Goal: Find specific page/section: Find specific page/section

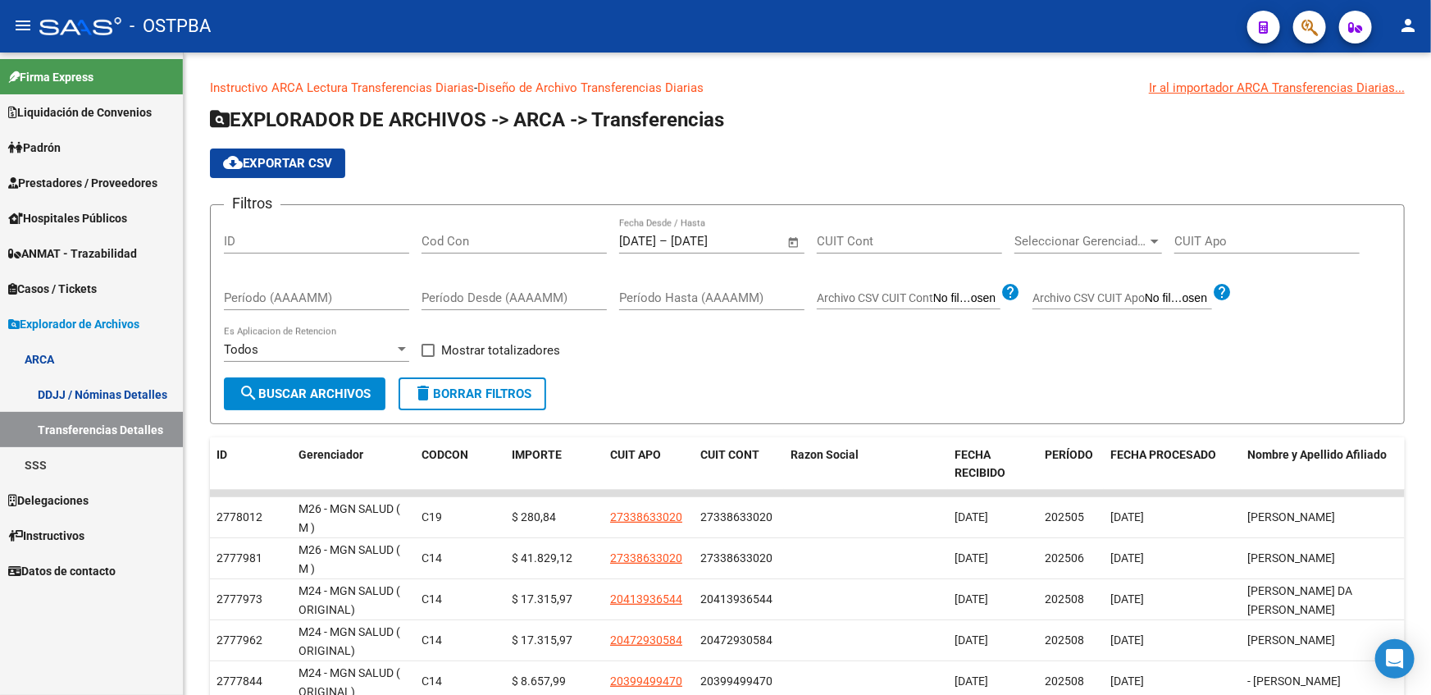
click at [73, 533] on span "Instructivos" at bounding box center [46, 535] width 76 height 18
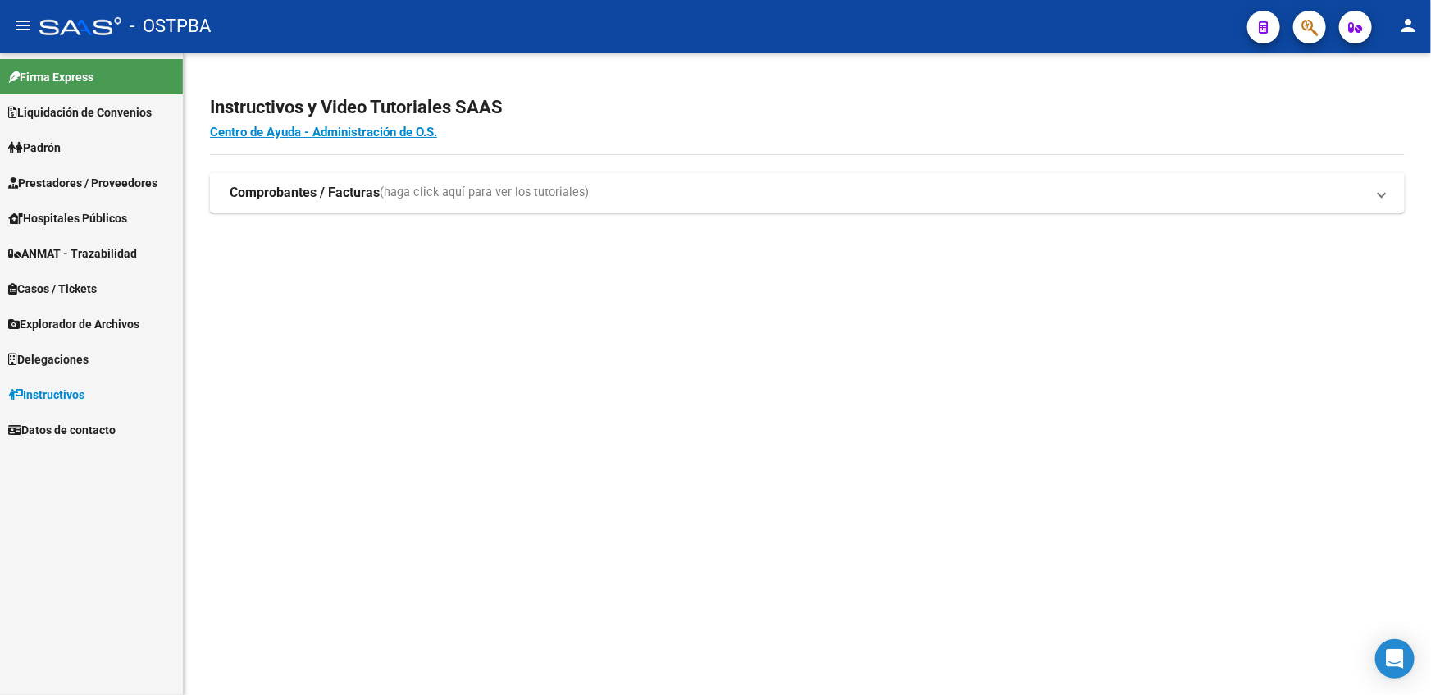
click at [89, 326] on span "Explorador de Archivos" at bounding box center [73, 324] width 131 height 18
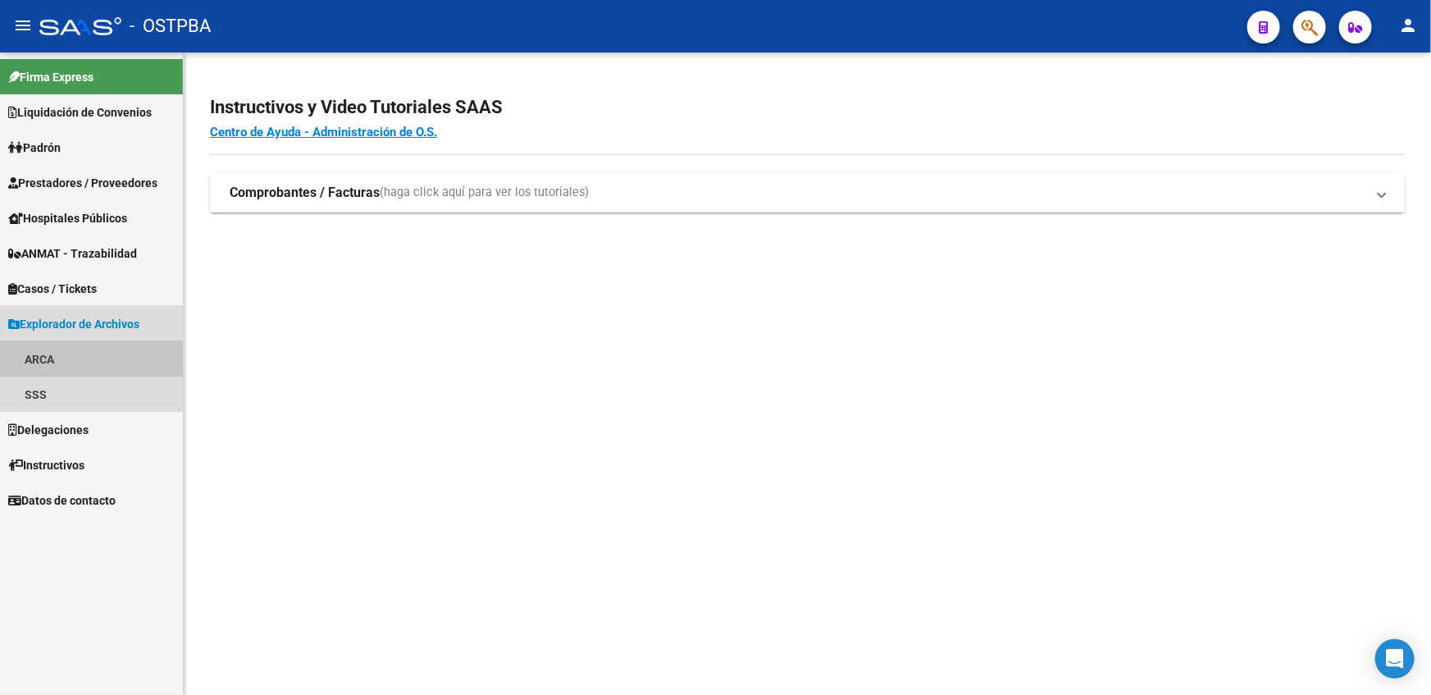
click at [50, 364] on link "ARCA" at bounding box center [91, 358] width 183 height 35
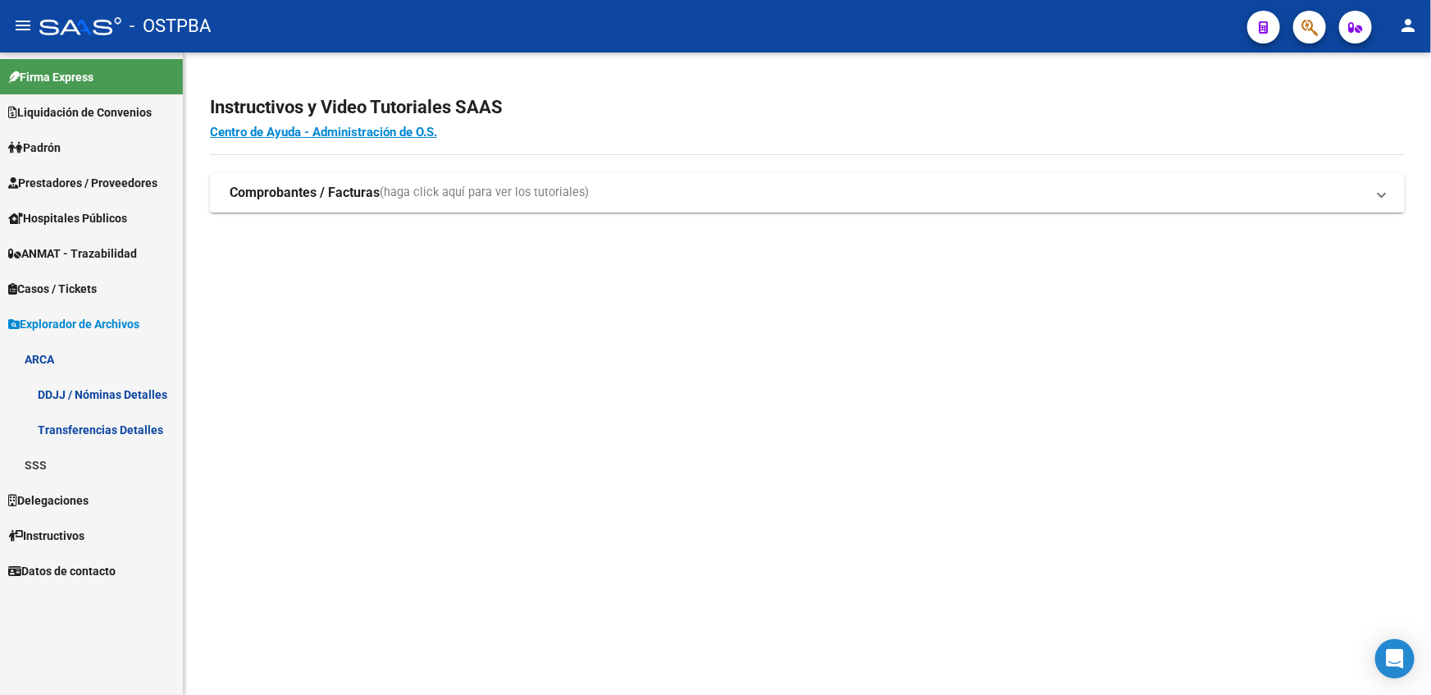
click at [73, 423] on link "Transferencias Detalles" at bounding box center [91, 429] width 183 height 35
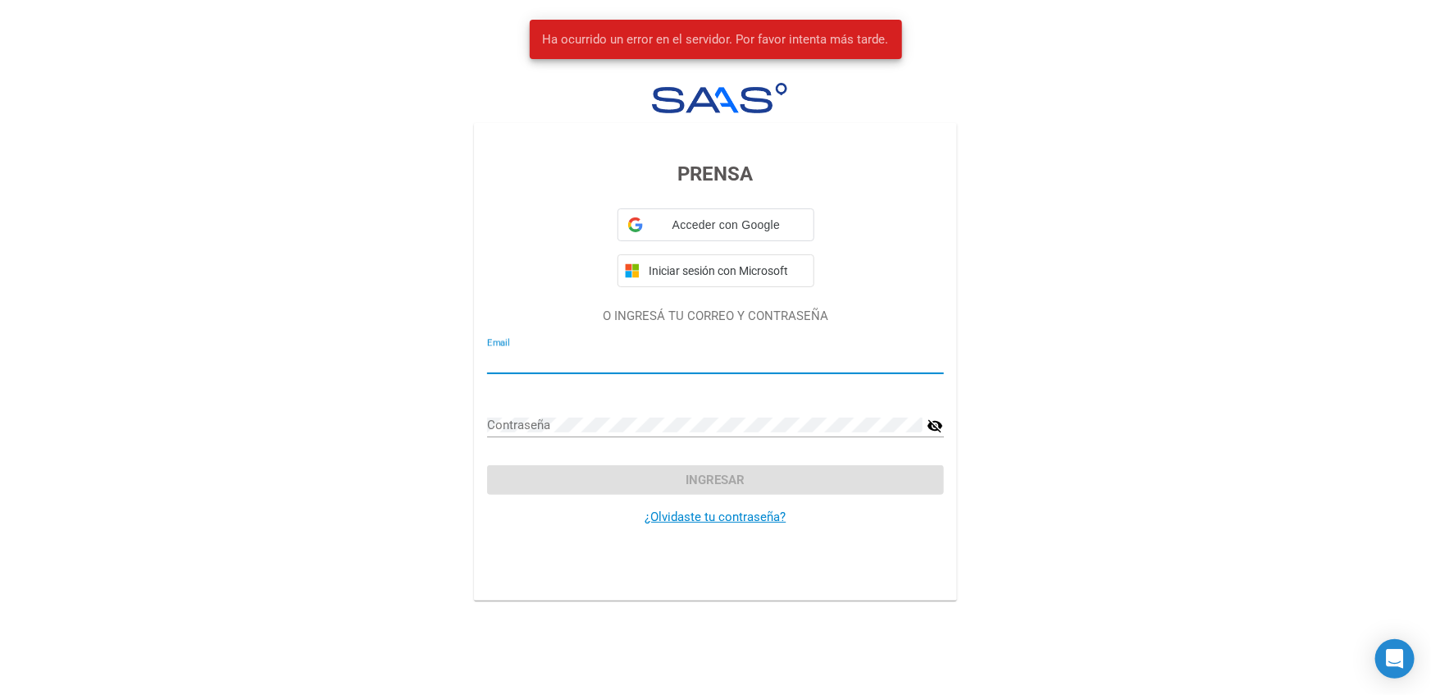
click at [615, 277] on div "Acceder con Google Acceder con Google. Se abre en una pestaña nueva Iniciar ses…" at bounding box center [715, 247] width 457 height 79
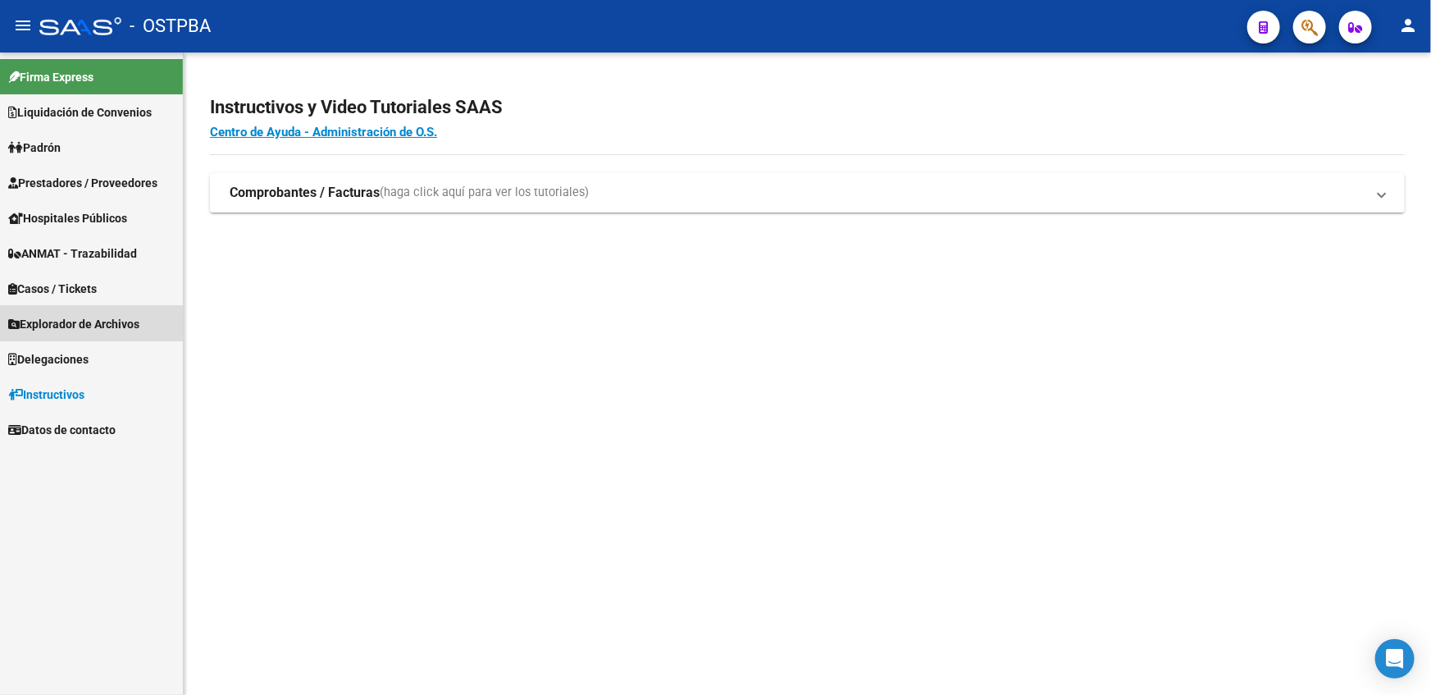
click at [52, 320] on span "Explorador de Archivos" at bounding box center [73, 324] width 131 height 18
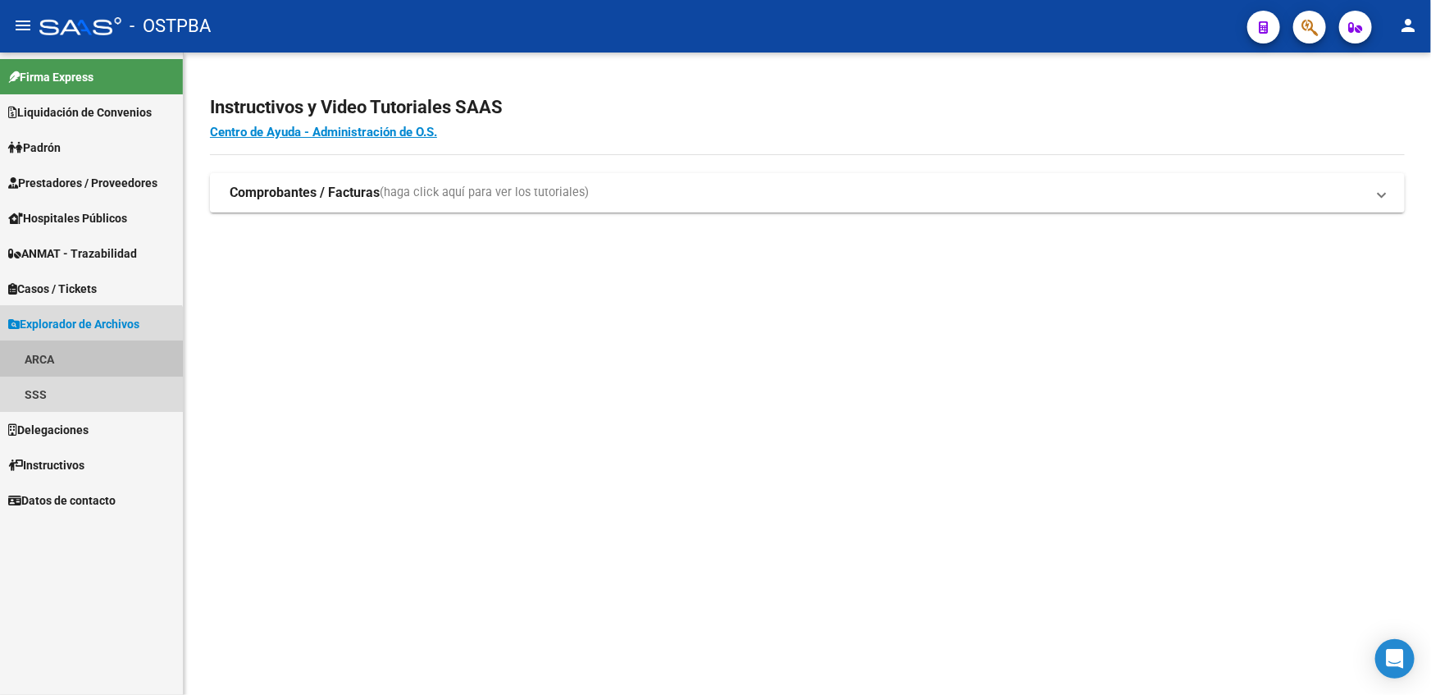
click at [56, 366] on link "ARCA" at bounding box center [91, 358] width 183 height 35
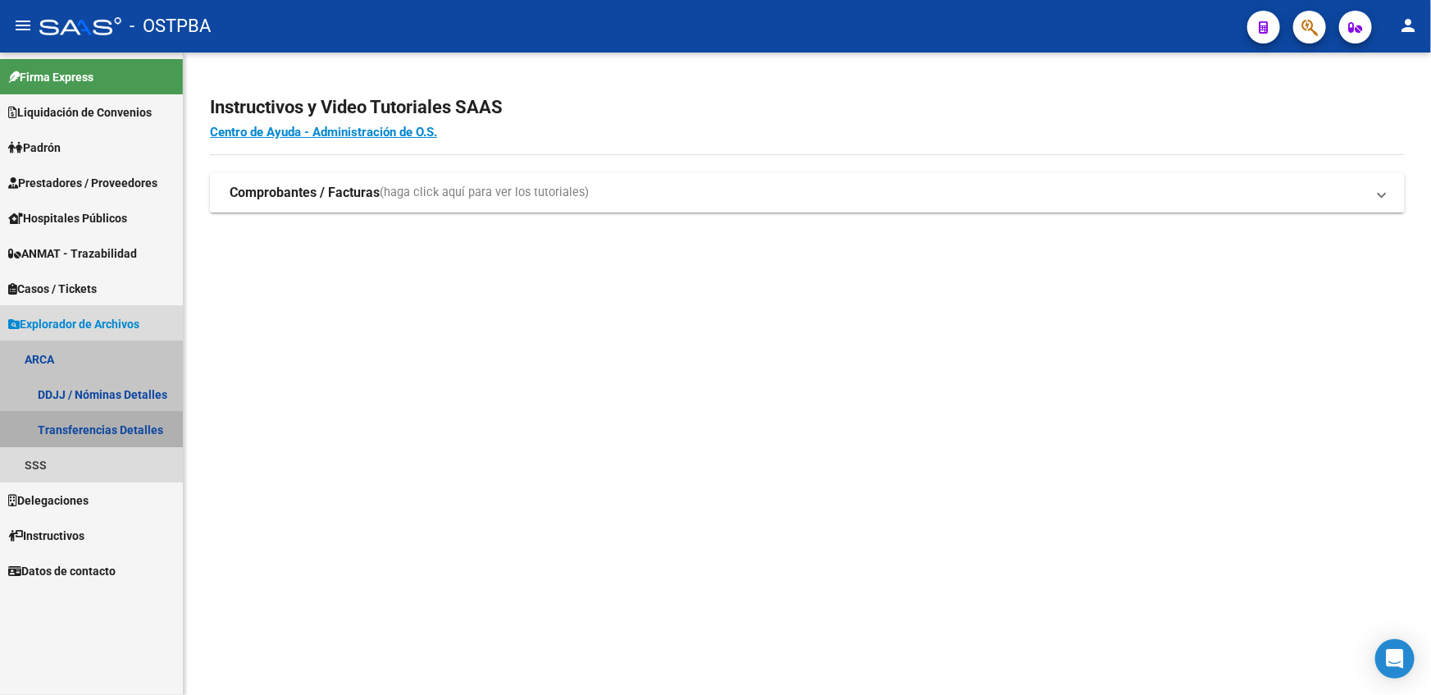
click at [76, 426] on link "Transferencias Detalles" at bounding box center [91, 429] width 183 height 35
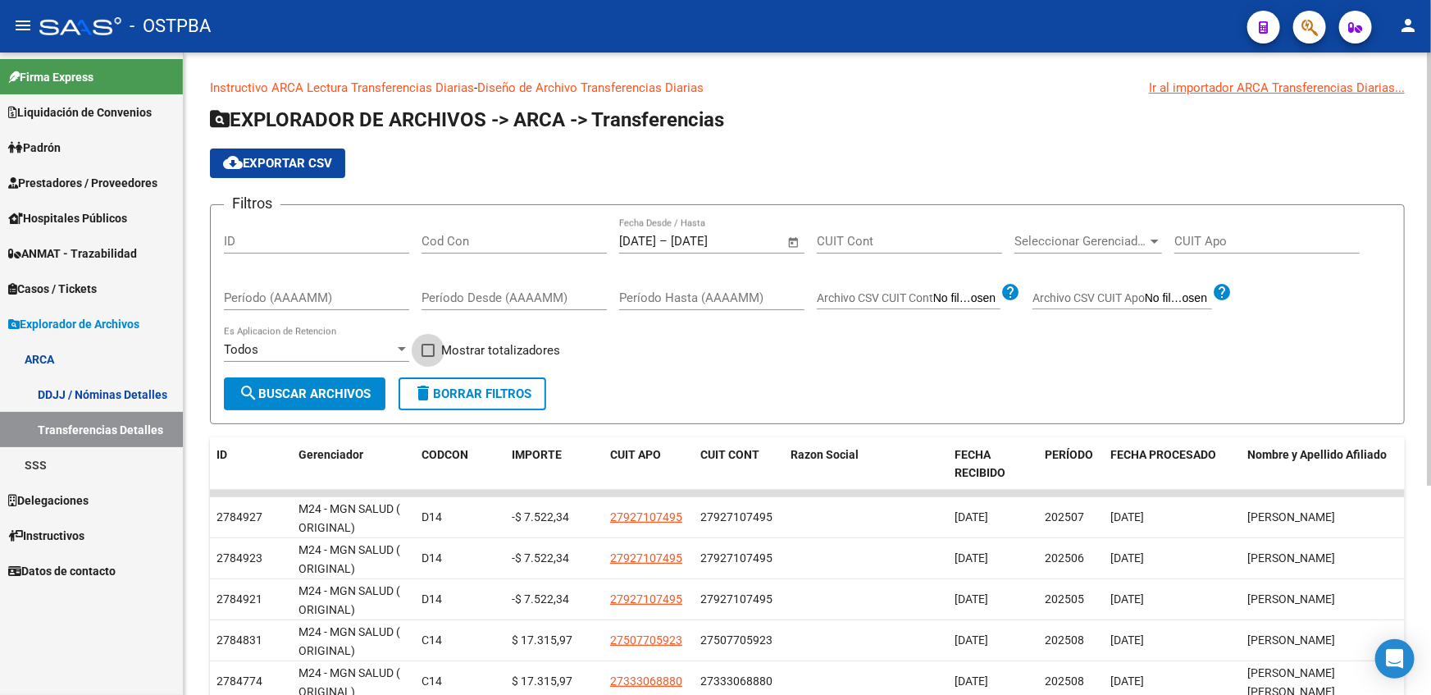
click at [430, 352] on span at bounding box center [427, 350] width 13 height 13
click at [428, 357] on input "Mostrar totalizadores" at bounding box center [427, 357] width 1 height 1
checkbox input "true"
click at [357, 395] on span "search Buscar Archivos" at bounding box center [305, 393] width 132 height 15
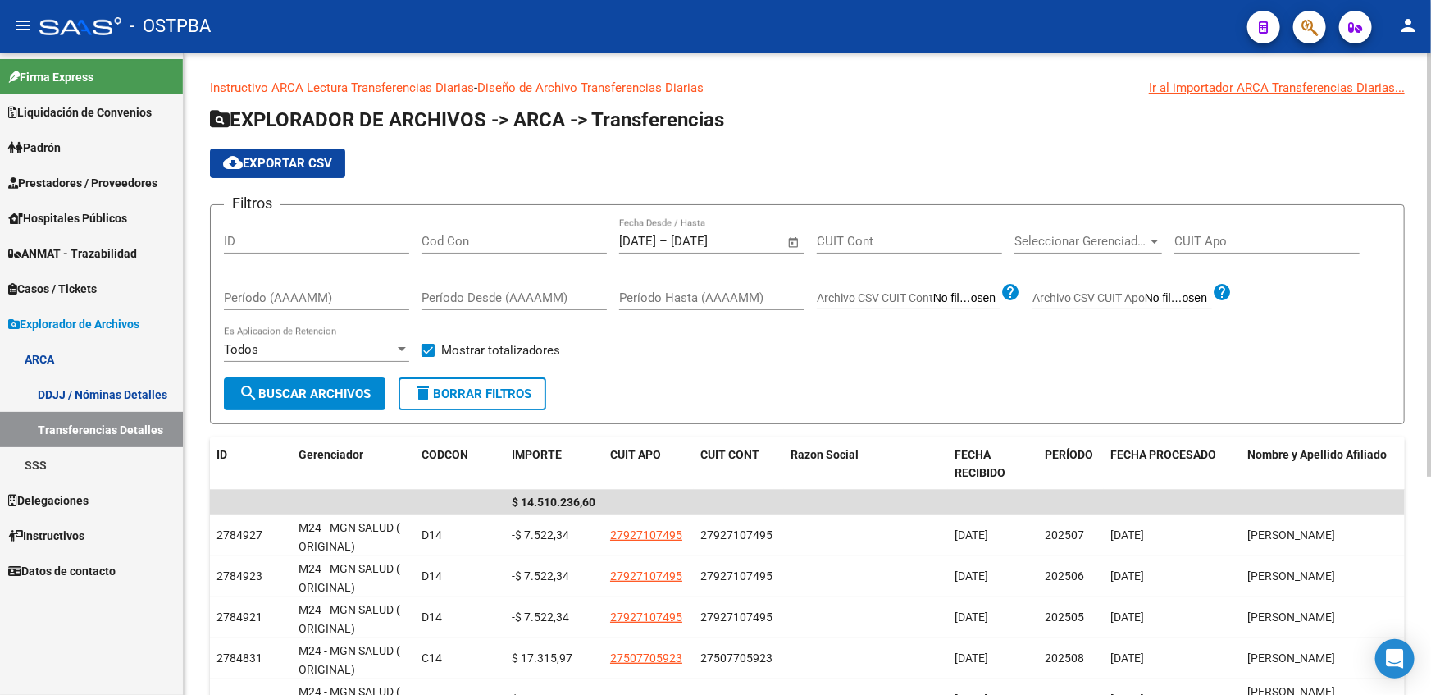
drag, startPoint x: 1023, startPoint y: 230, endPoint x: 1135, endPoint y: 157, distance: 133.3
click at [1135, 157] on app-list-header "EXPLORADOR DE ARCHIVOS -> ARCA -> Transferencias cloud_download Exportar CSV Fi…" at bounding box center [807, 265] width 1195 height 317
click at [1097, 246] on span "Seleccionar Gerenciador" at bounding box center [1080, 241] width 133 height 15
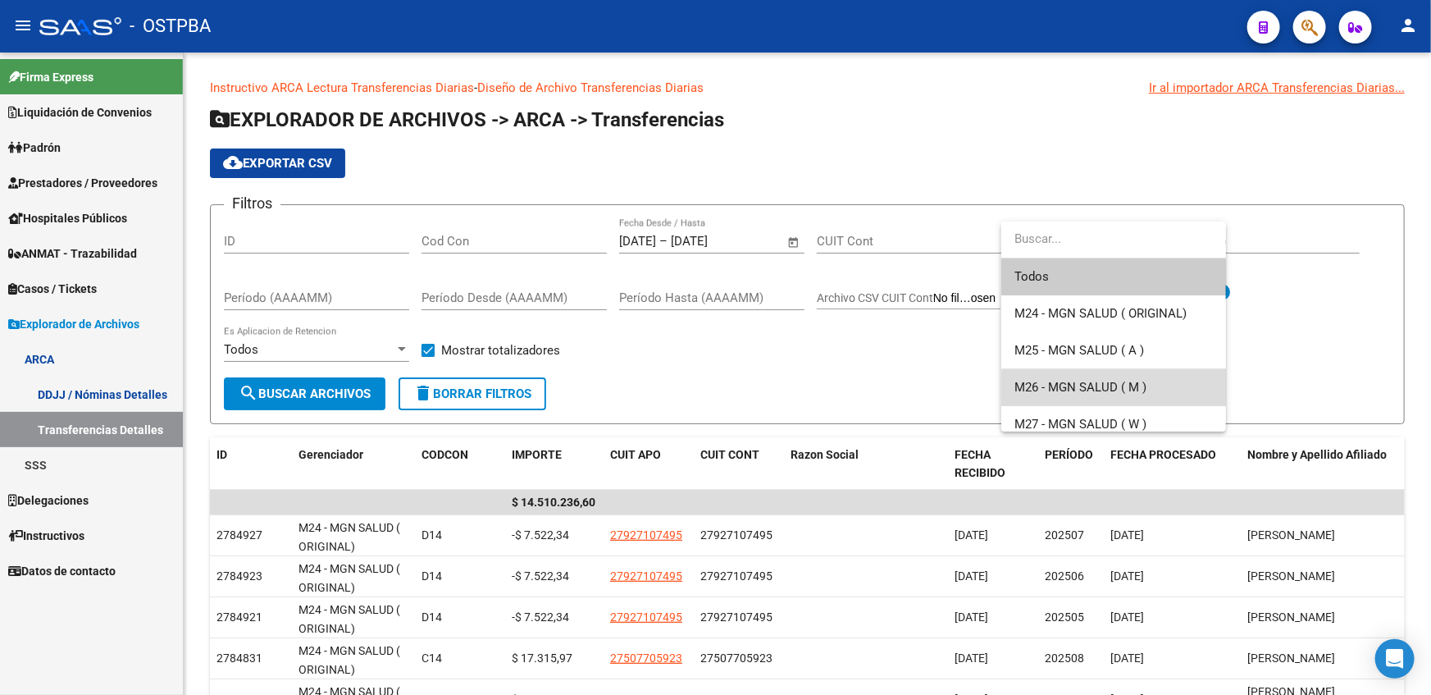
click at [1150, 392] on span "M26 - MGN SALUD ( M )" at bounding box center [1113, 387] width 198 height 37
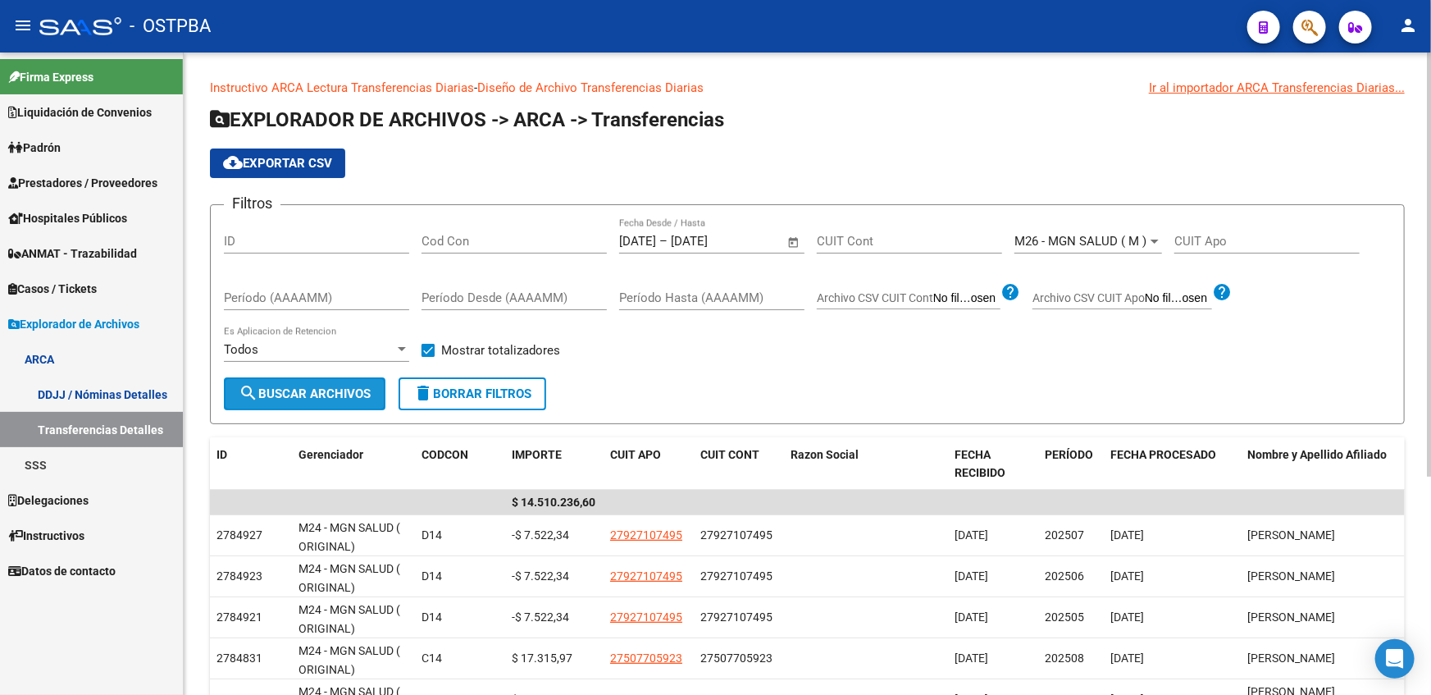
click at [344, 390] on span "search Buscar Archivos" at bounding box center [305, 393] width 132 height 15
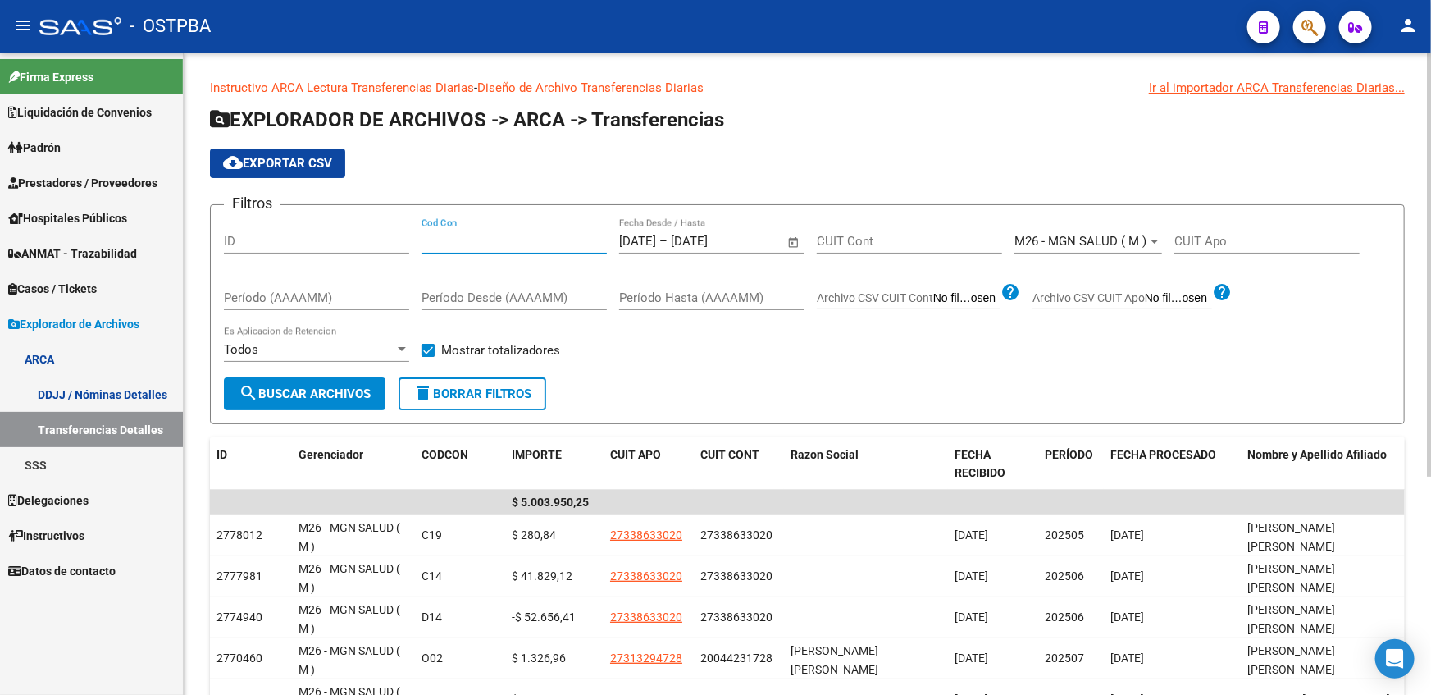
click at [464, 241] on input "Cod Con" at bounding box center [513, 241] width 185 height 15
type input "c"
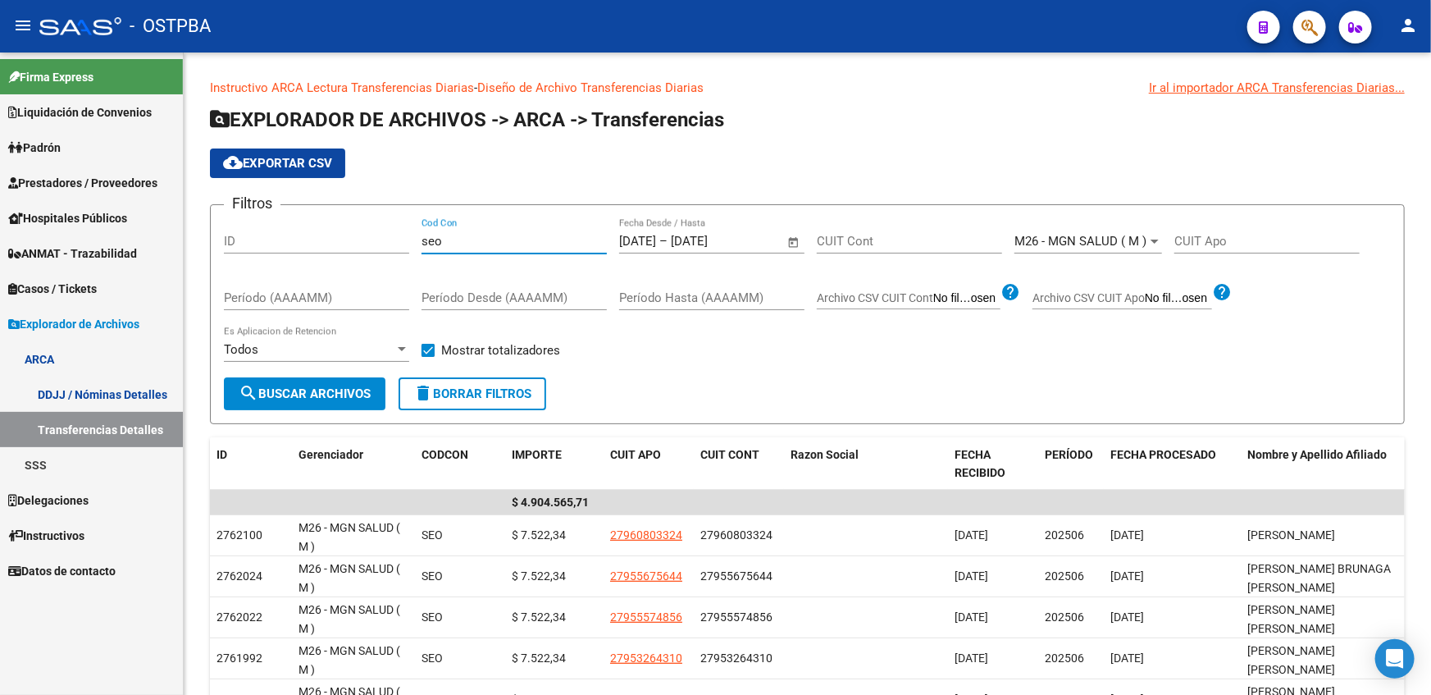
type input "seo"
